Goal: Task Accomplishment & Management: Use online tool/utility

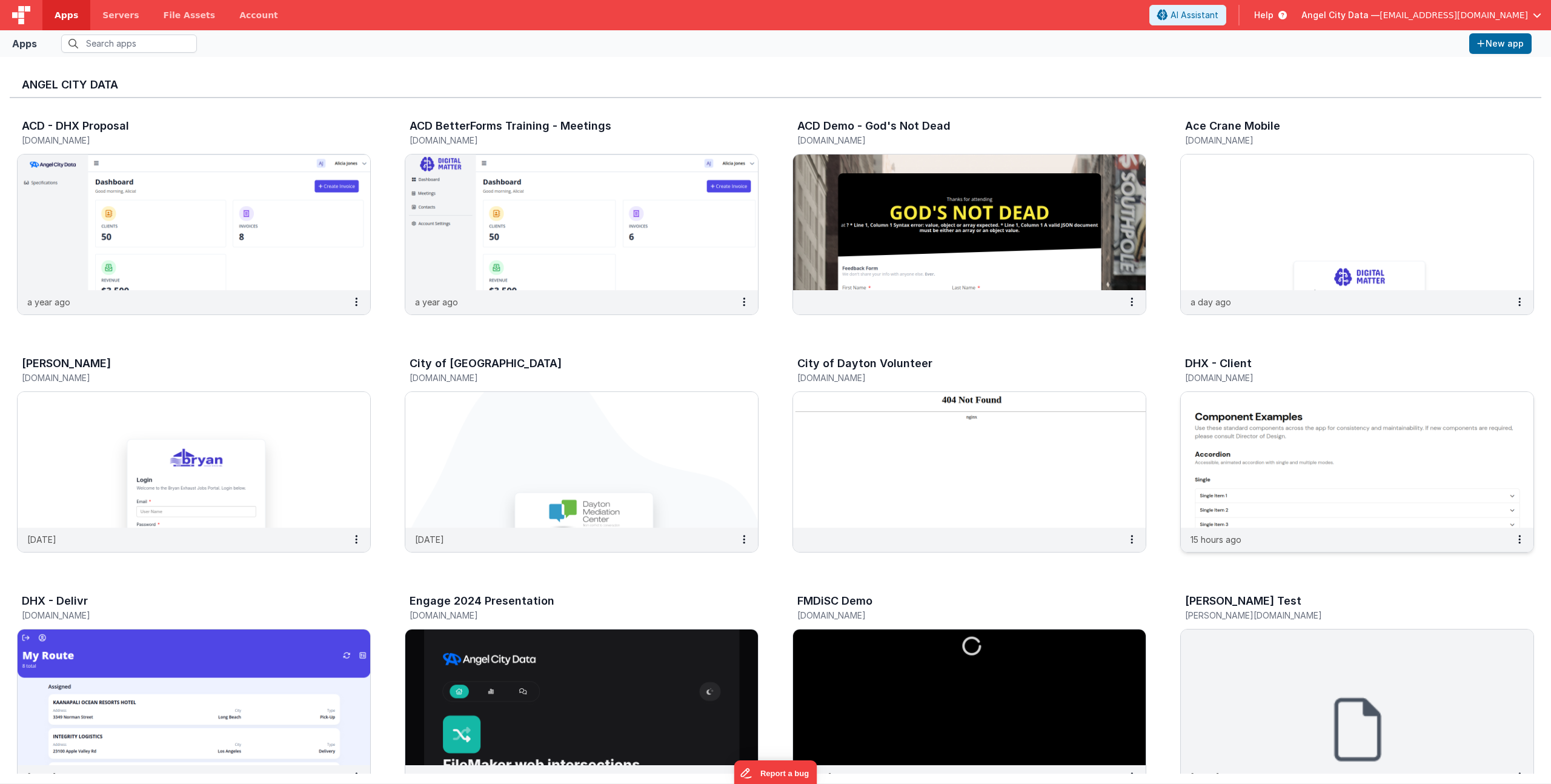
click at [1243, 373] on h5 "[DOMAIN_NAME]" at bounding box center [1345, 378] width 319 height 9
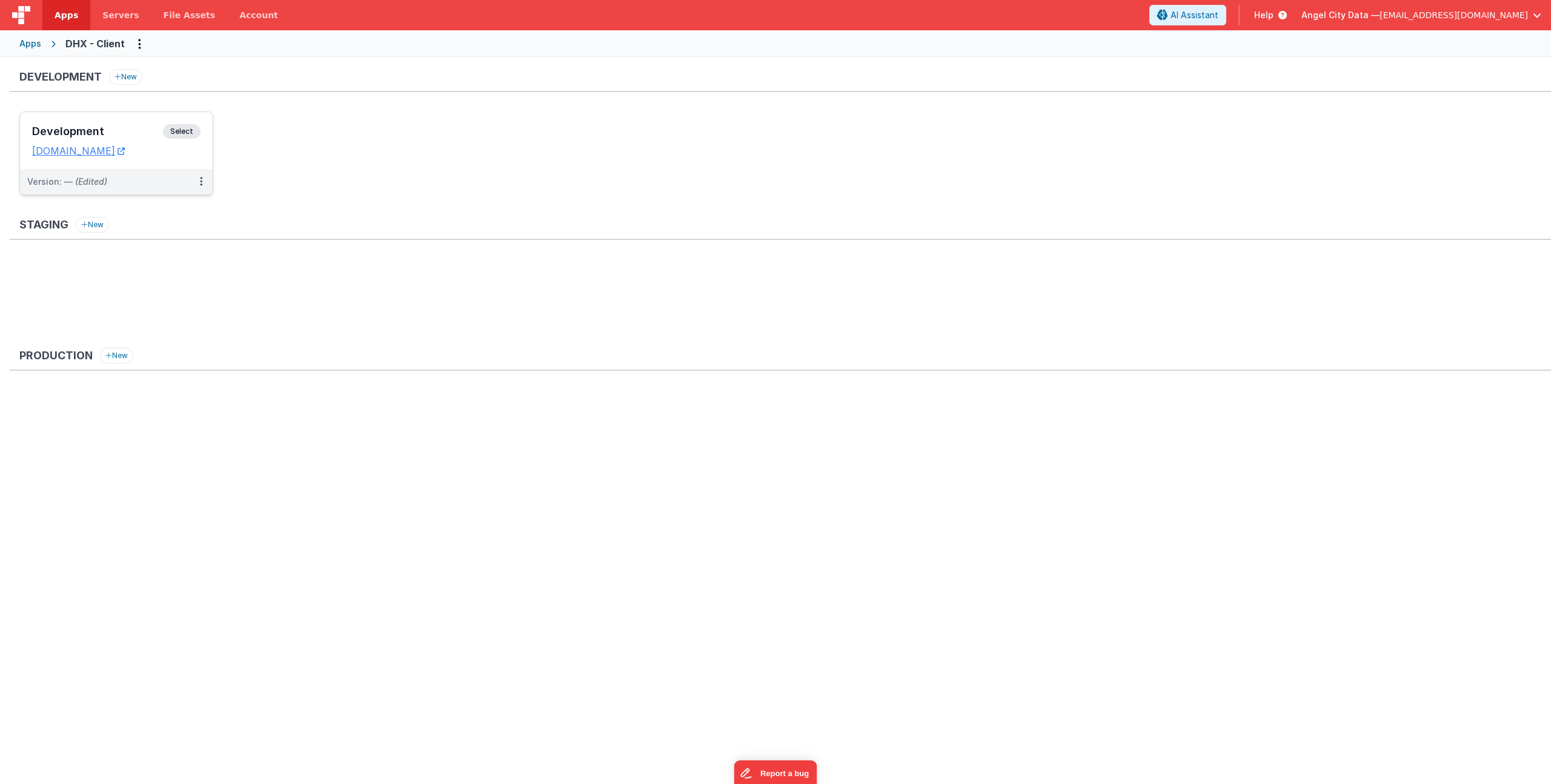
click at [90, 127] on h3 "Development" at bounding box center [98, 131] width 131 height 12
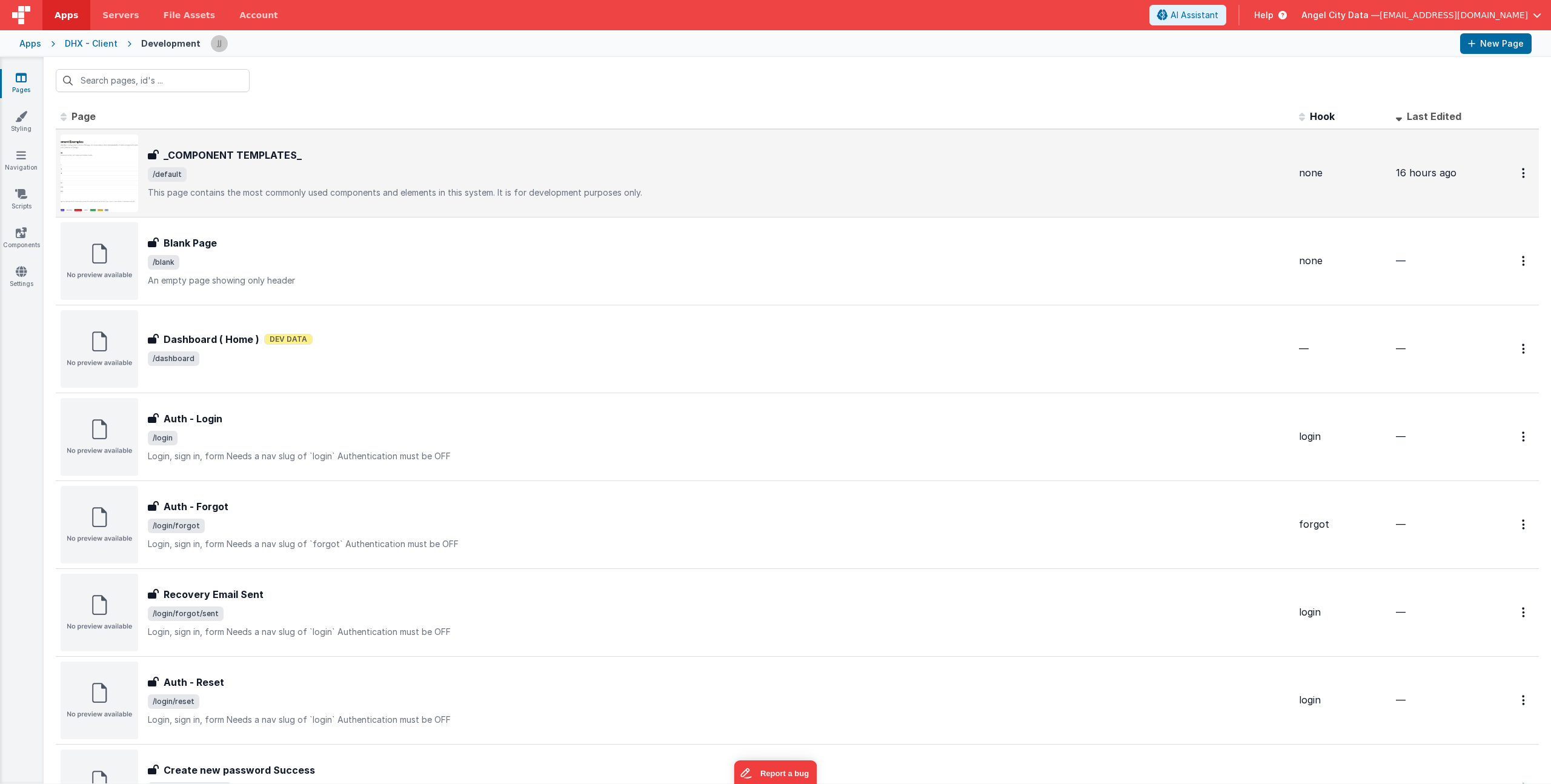
click at [315, 192] on p "This page contains the most commonly used components and elements in this syste…" at bounding box center [718, 193] width 1142 height 12
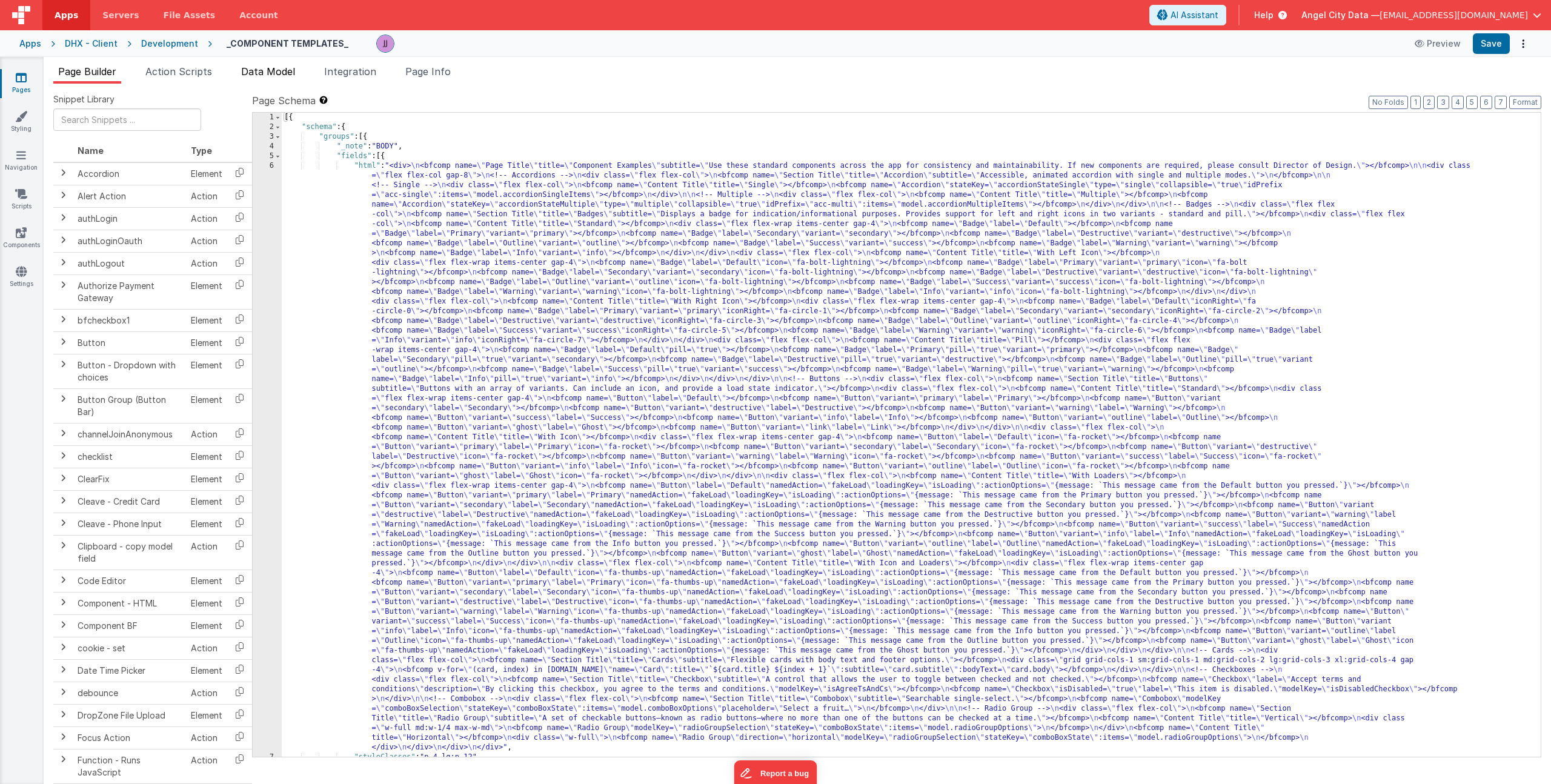
click at [258, 64] on li "Data Model" at bounding box center [268, 73] width 64 height 20
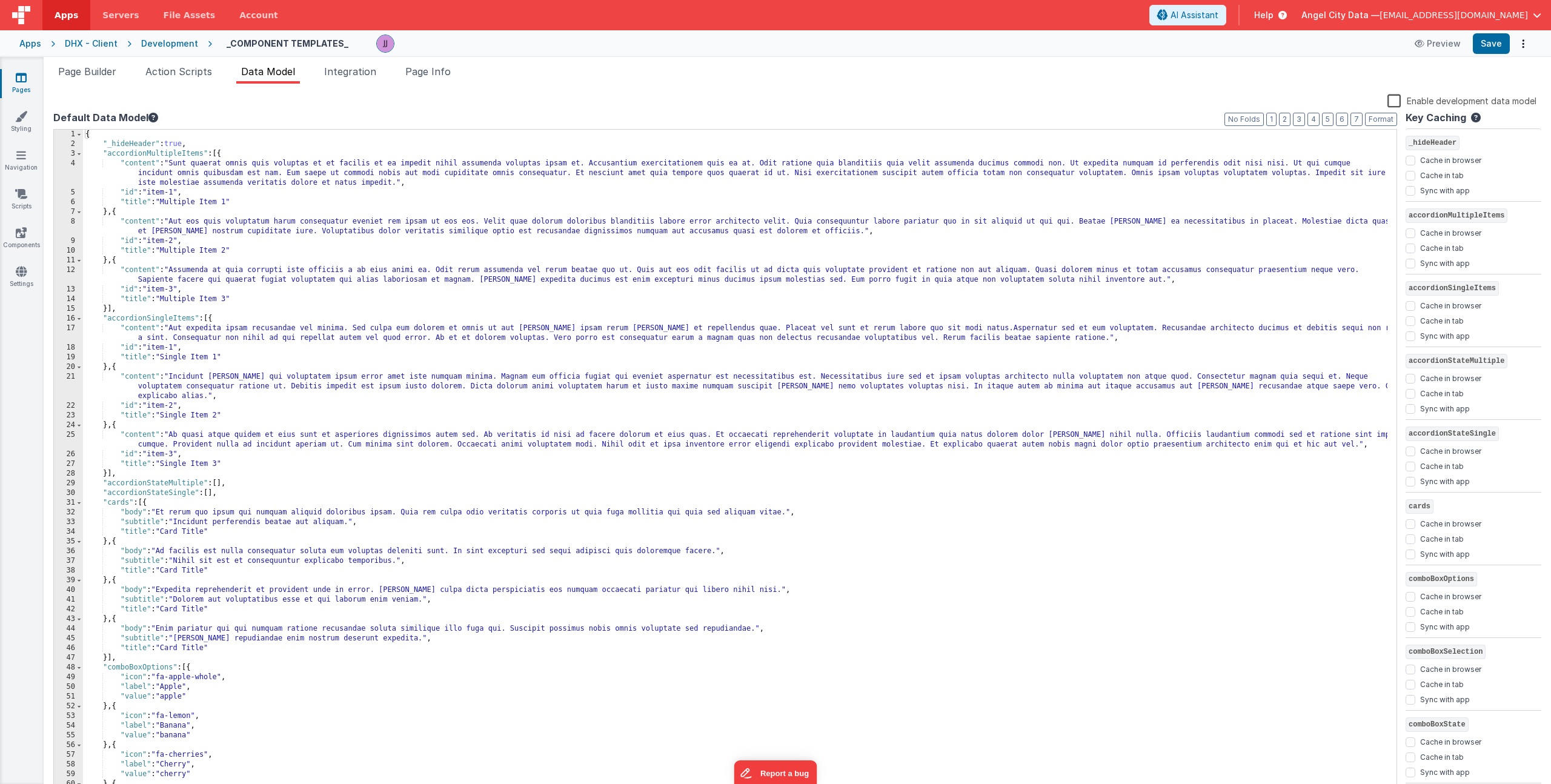
click at [100, 63] on div "Page Builder Action Scripts Data Model Integration Page Info Snippet Library Na…" at bounding box center [797, 420] width 1508 height 727
drag, startPoint x: 281, startPoint y: 219, endPoint x: 301, endPoint y: 232, distance: 23.9
click at [301, 232] on div "{ "_hideHeader" : true , "accordionMultipleItems" : [{ "content" : "Sunt quaera…" at bounding box center [735, 471] width 1305 height 683
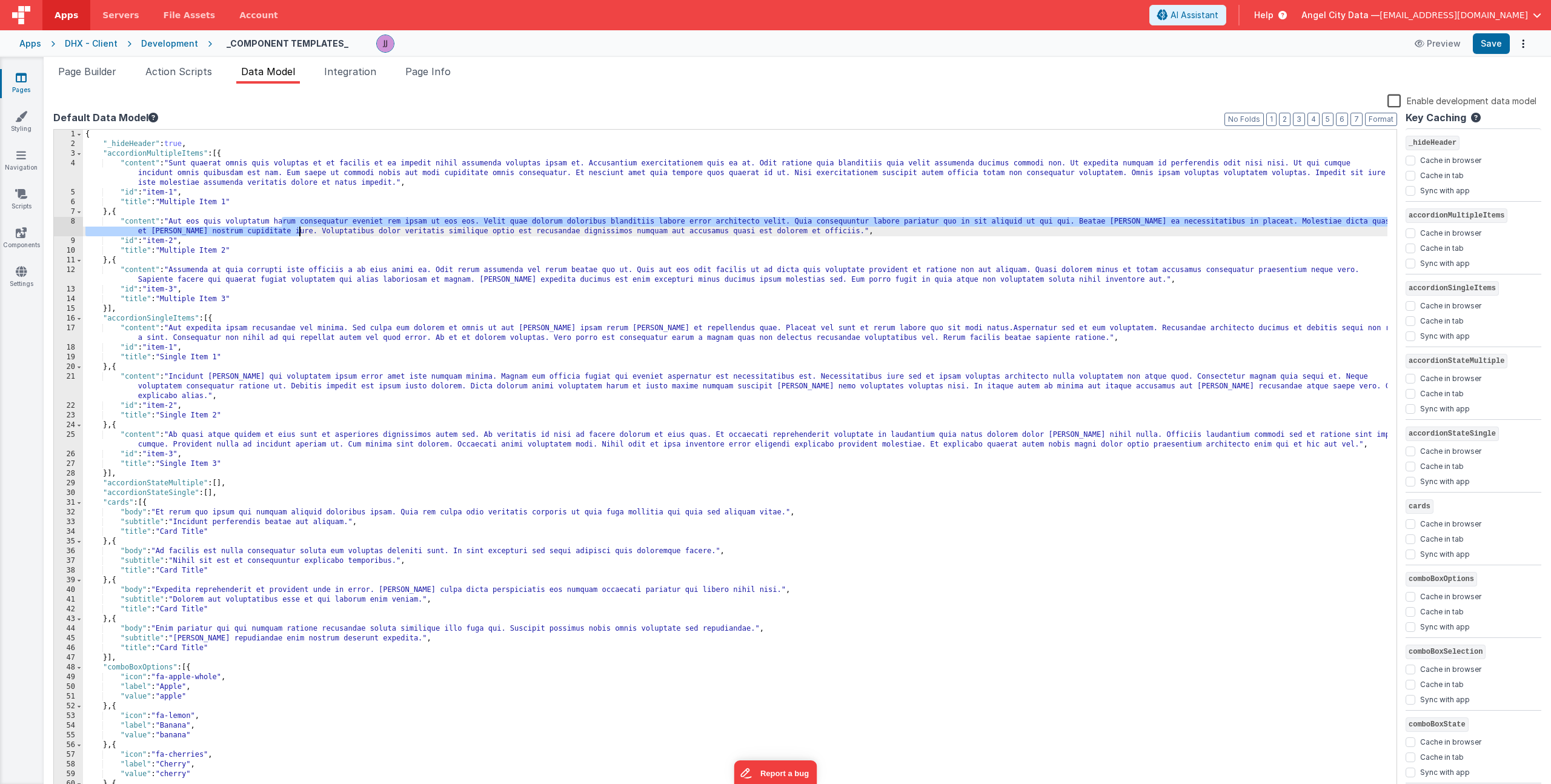
click at [302, 233] on div "{ "_hideHeader" : true , "accordionMultipleItems" : [{ "content" : "Sunt quaera…" at bounding box center [735, 471] width 1305 height 683
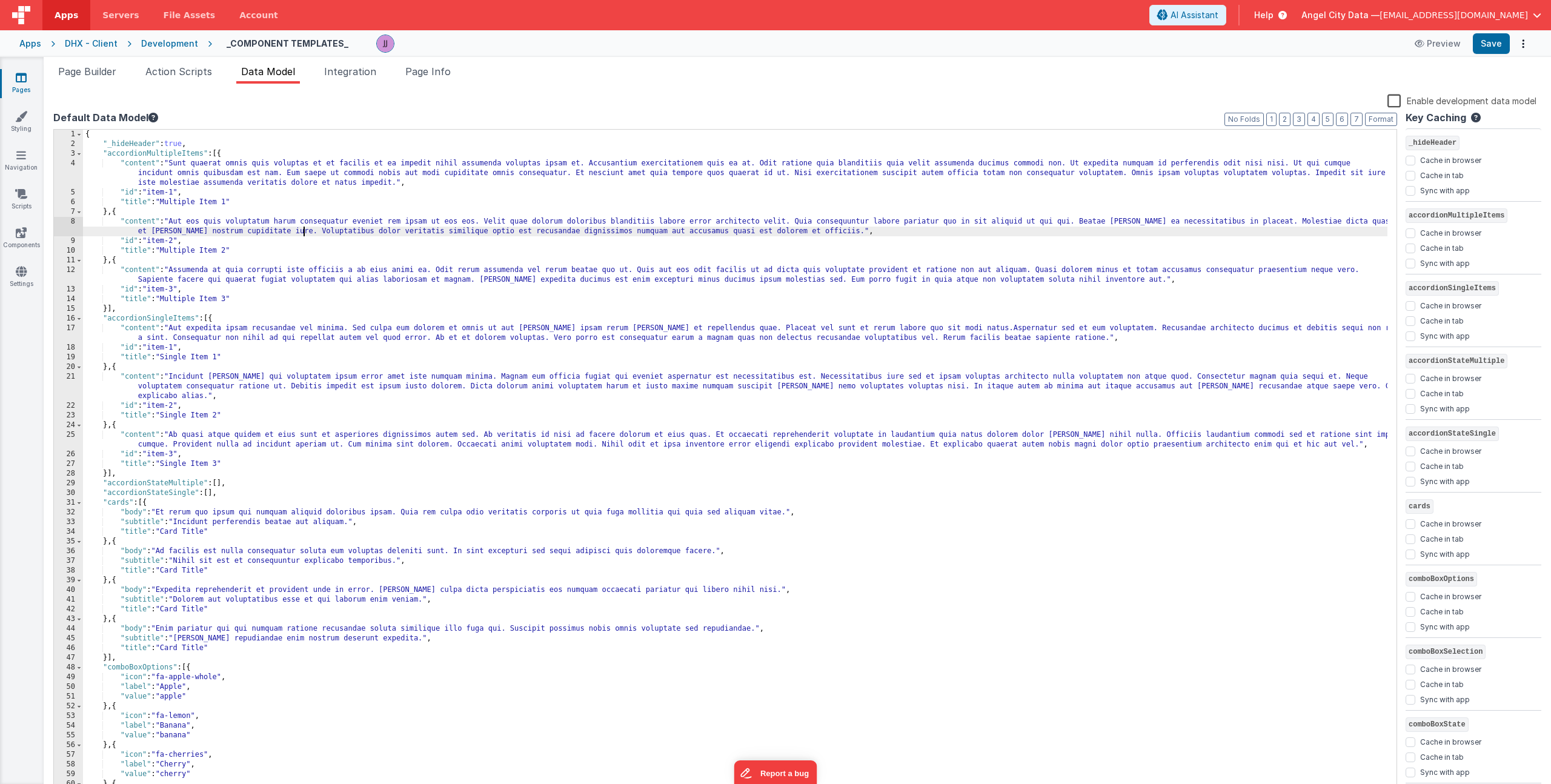
click at [302, 233] on div "{ "_hideHeader" : true , "accordionMultipleItems" : [{ "content" : "Sunt quaera…" at bounding box center [735, 471] width 1305 height 683
click at [312, 227] on div "{ "_hideHeader" : true , "accordionMultipleItems" : [{ "content" : "Sunt quaera…" at bounding box center [735, 471] width 1305 height 683
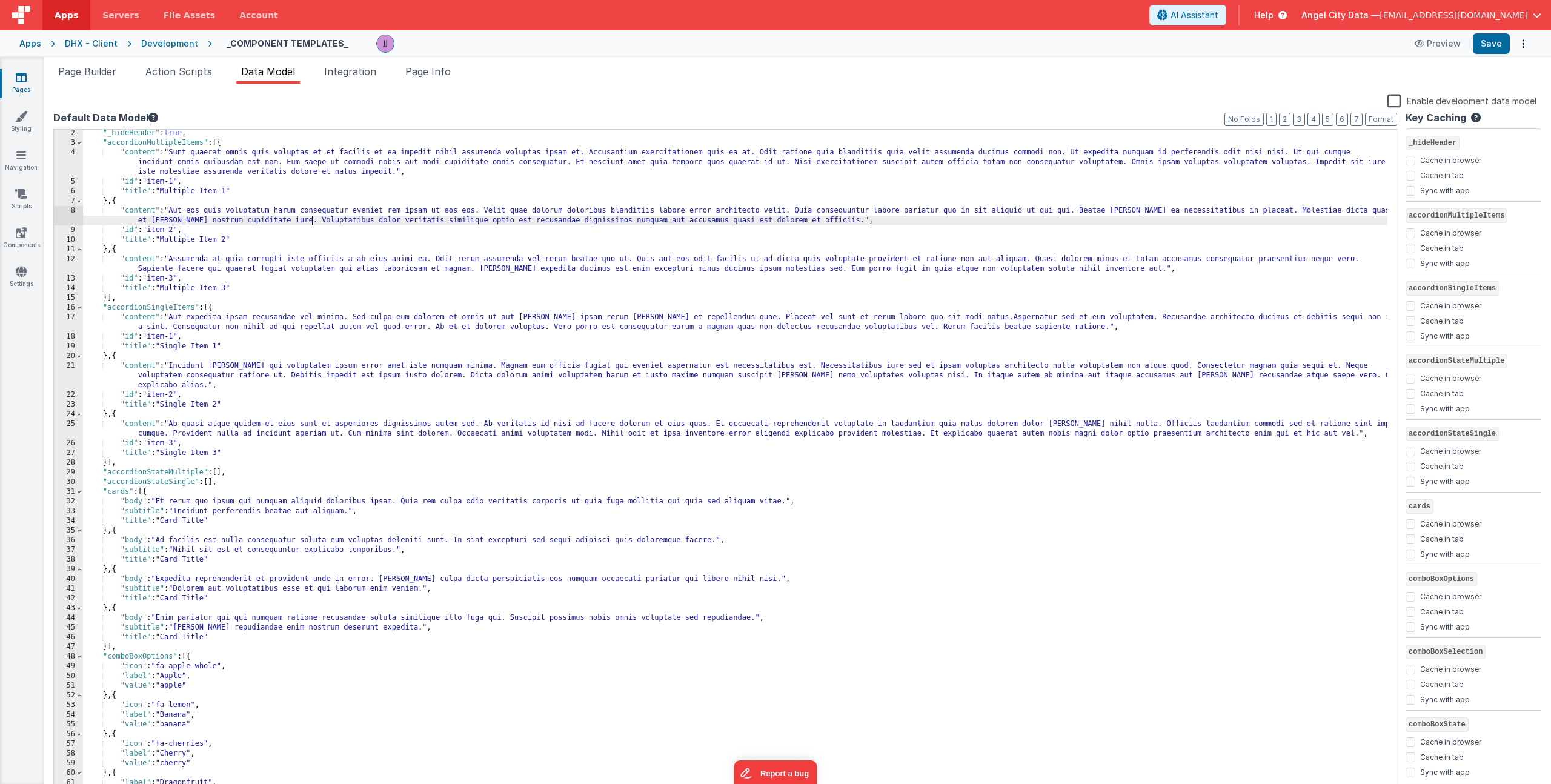
scroll to position [217, 0]
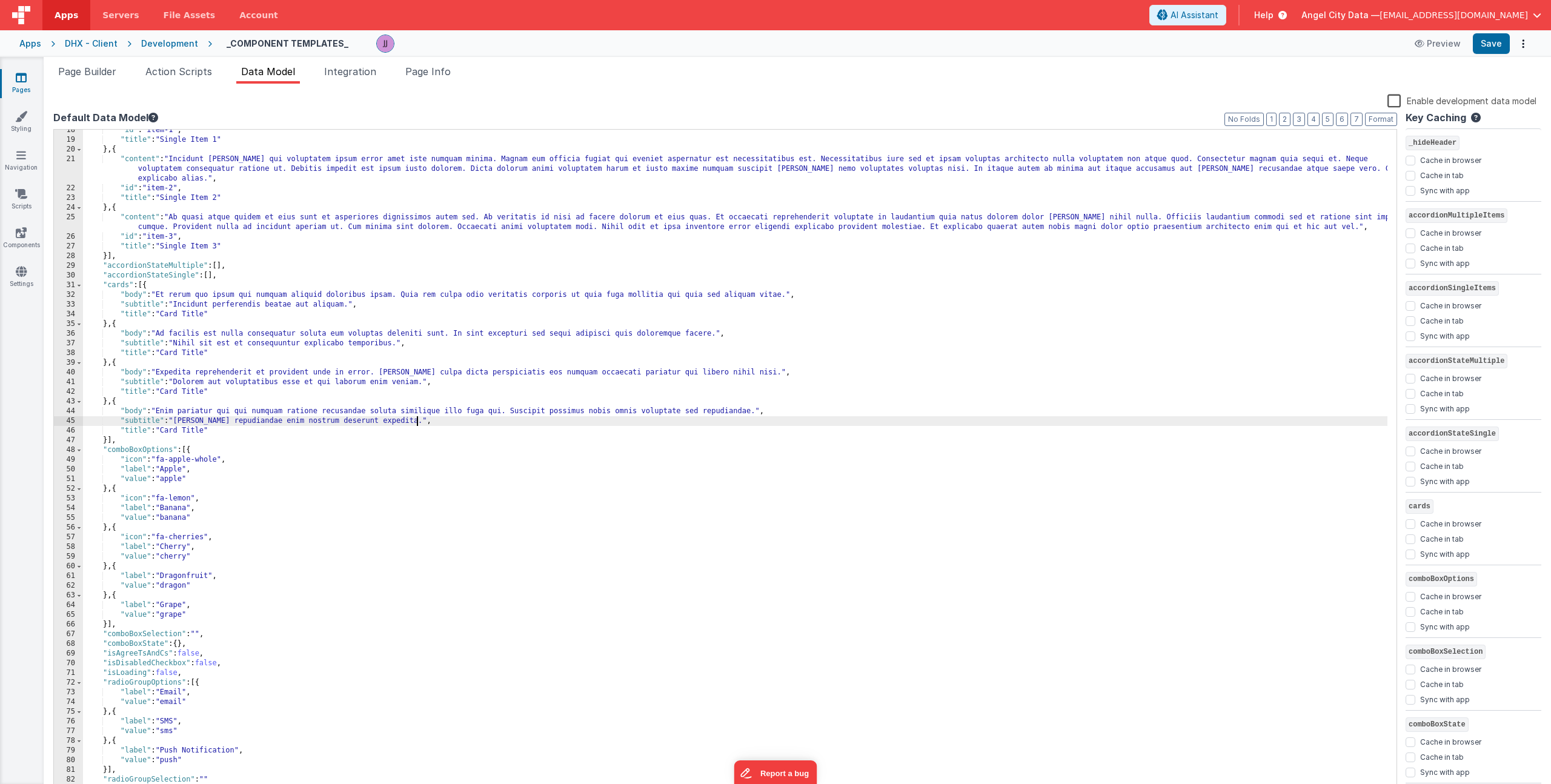
click at [439, 418] on div ""id" : "item-1" , "title" : "Single Item 1" } , { "content" : "Incidunt [PERSON…" at bounding box center [735, 467] width 1305 height 683
